Goal: Task Accomplishment & Management: Manage account settings

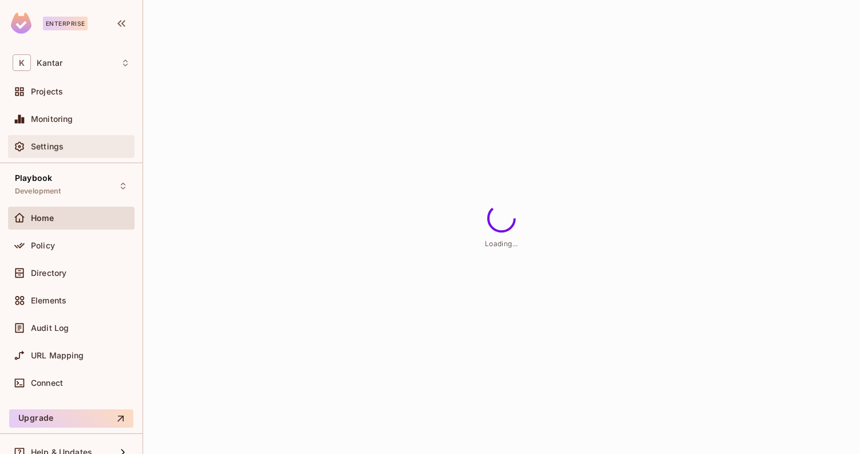
click at [99, 151] on div "Settings" at bounding box center [71, 147] width 117 height 14
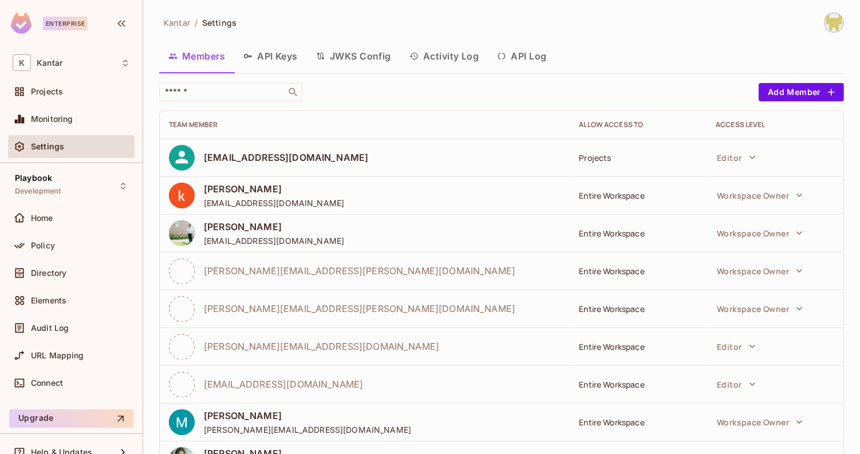
click at [278, 61] on button "API Keys" at bounding box center [270, 56] width 73 height 29
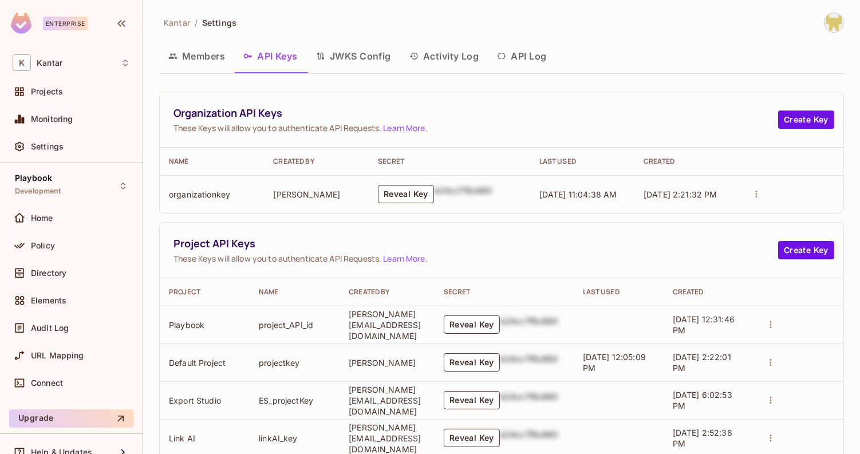
scroll to position [610, 0]
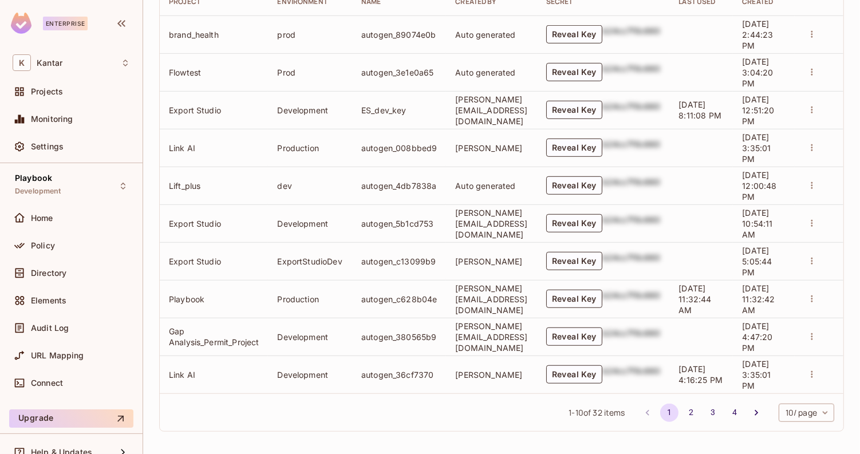
click at [792, 408] on body "Enterprise K Kantar Projects Monitoring Settings Playbook Development Home Poli…" at bounding box center [430, 227] width 860 height 454
click at [791, 410] on li "50 / page" at bounding box center [806, 404] width 58 height 24
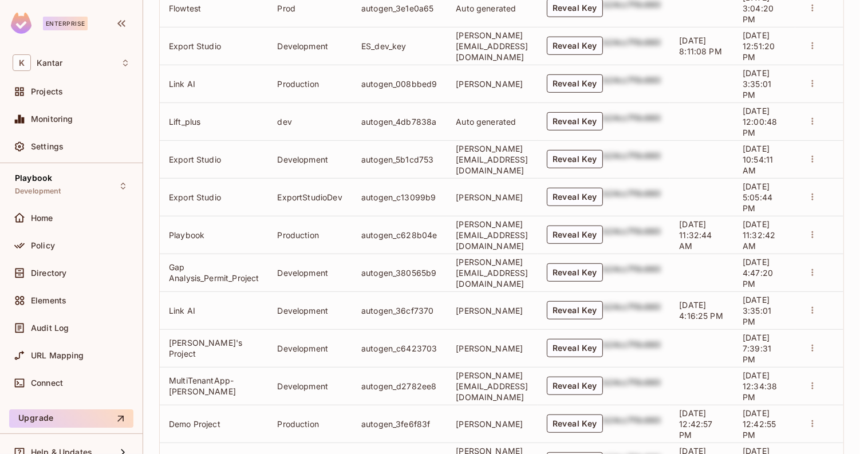
scroll to position [670, 0]
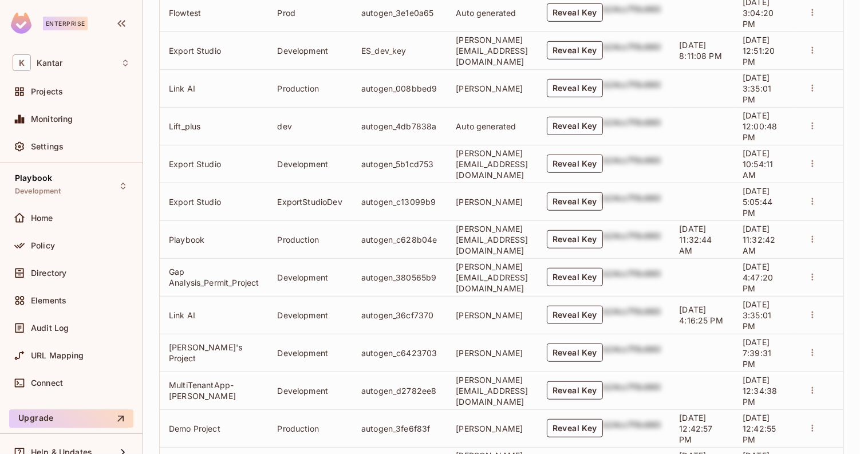
click at [603, 202] on button "Reveal Key" at bounding box center [575, 201] width 56 height 18
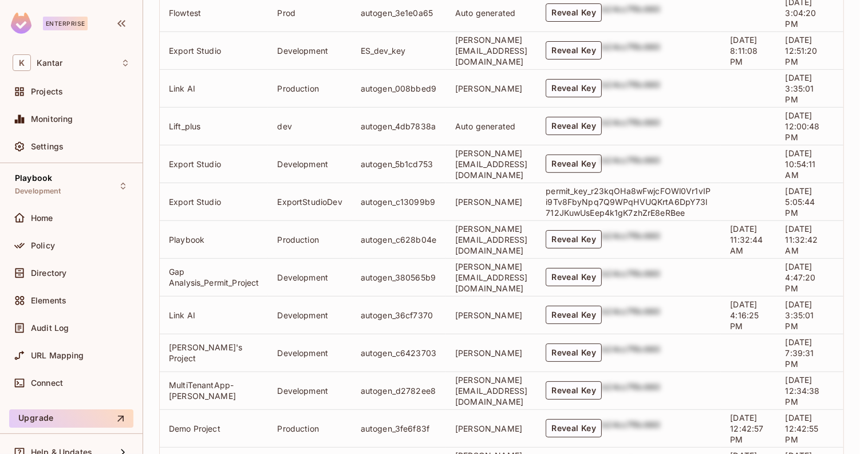
click at [602, 162] on button "Reveal Key" at bounding box center [574, 164] width 56 height 18
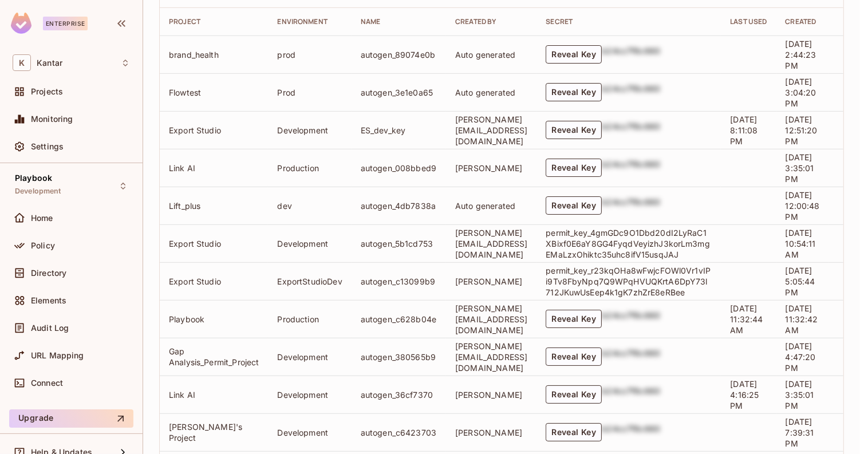
scroll to position [589, 0]
click at [599, 129] on button "Reveal Key" at bounding box center [574, 131] width 56 height 18
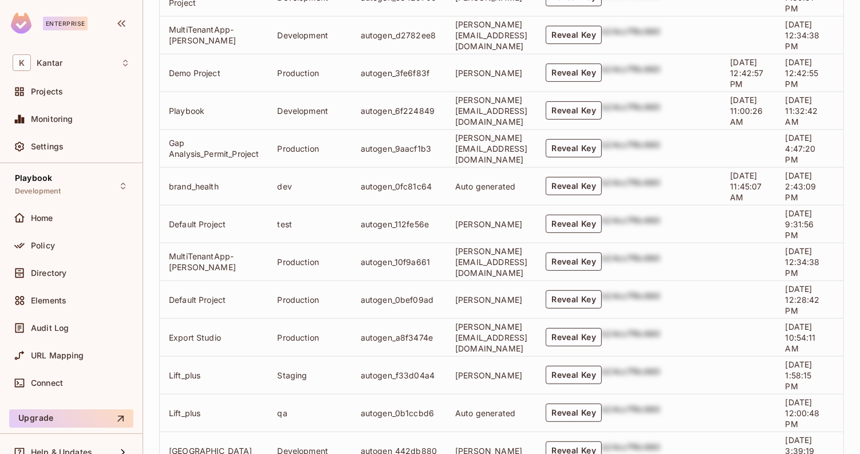
scroll to position [1029, 0]
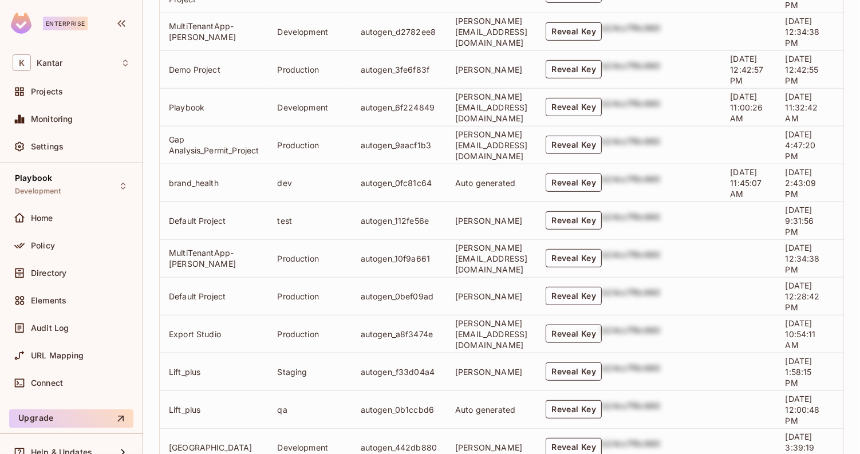
click at [602, 329] on button "Reveal Key" at bounding box center [574, 334] width 56 height 18
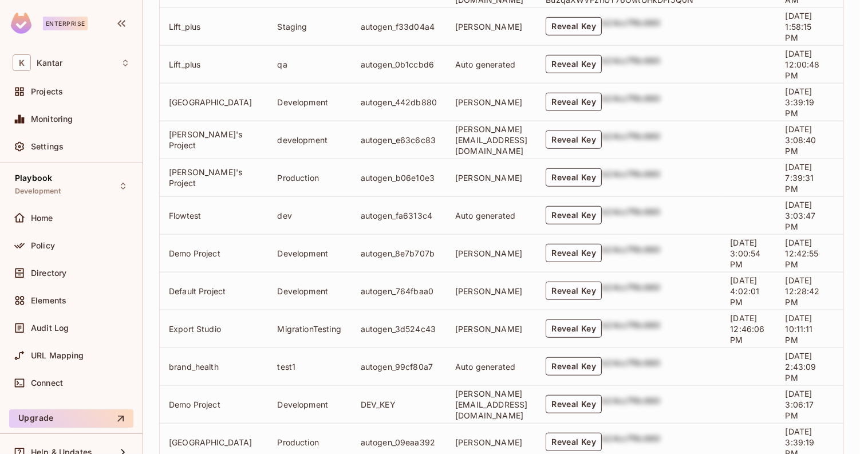
scroll to position [1380, 0]
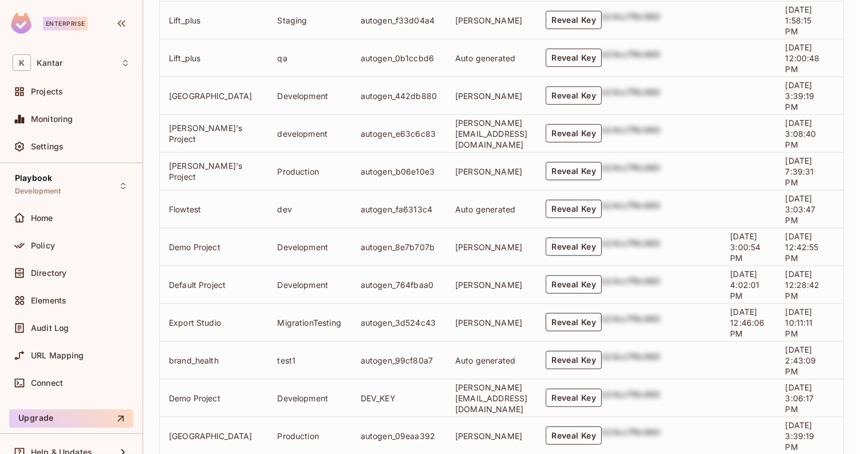
click at [602, 320] on button "Reveal Key" at bounding box center [574, 322] width 56 height 18
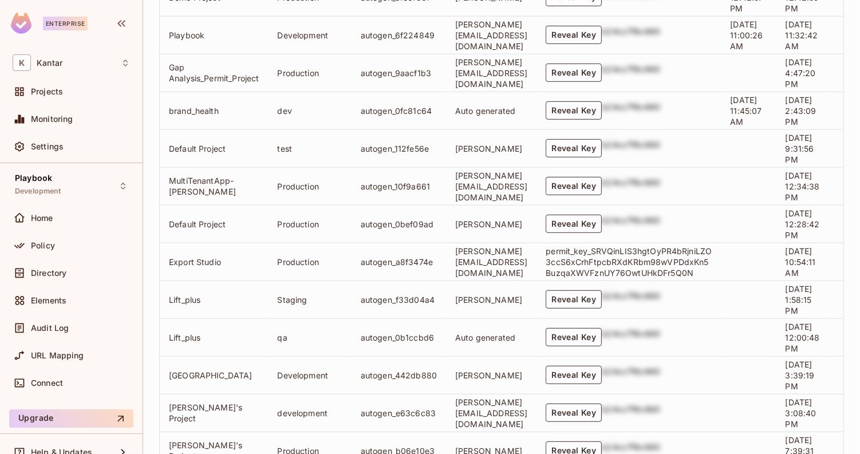
scroll to position [1442, 0]
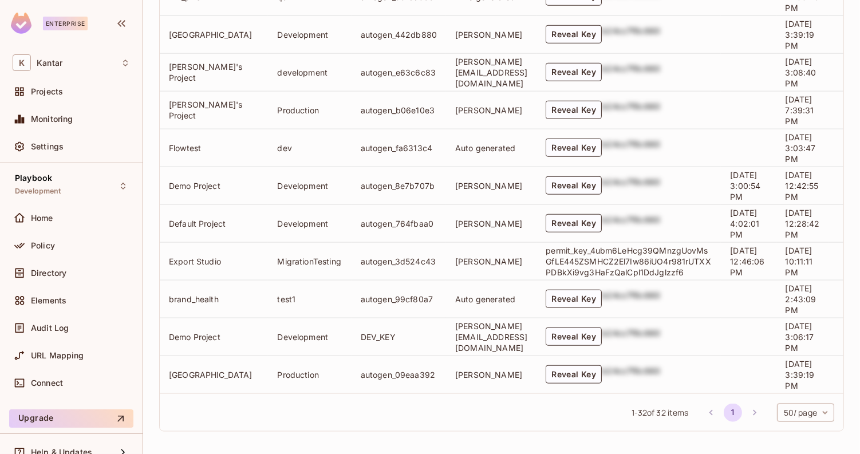
drag, startPoint x: 704, startPoint y: 274, endPoint x: 717, endPoint y: 272, distance: 13.3
click at [712, 272] on p "permit_key_4ubm6LeHcg39QMnzgUovMsGfLE445ZSMHCZ2El7Iw86iUO4r981rUTXXPDBkXi9vg3Ha…" at bounding box center [629, 261] width 166 height 33
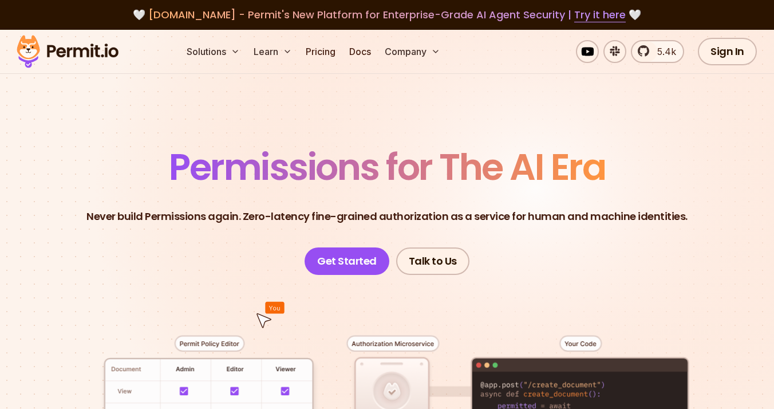
click at [26, 51] on img at bounding box center [67, 51] width 112 height 39
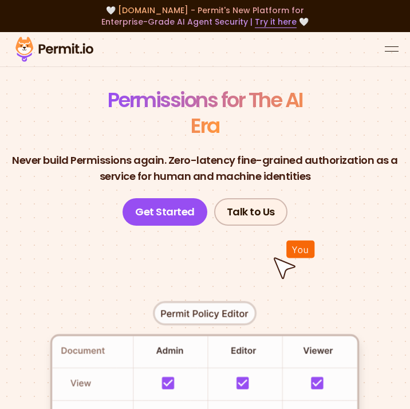
click at [389, 42] on button "open menu" at bounding box center [392, 49] width 14 height 14
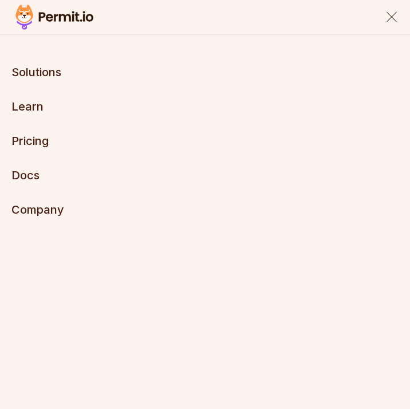
click at [389, 37] on div "Solutions Learn Pricing Docs Company Start Now" at bounding box center [205, 204] width 410 height 409
click at [391, 20] on button "close menu" at bounding box center [392, 17] width 14 height 14
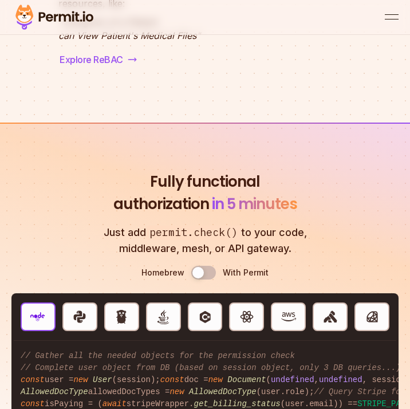
scroll to position [4049, 0]
